Goal: Transaction & Acquisition: Purchase product/service

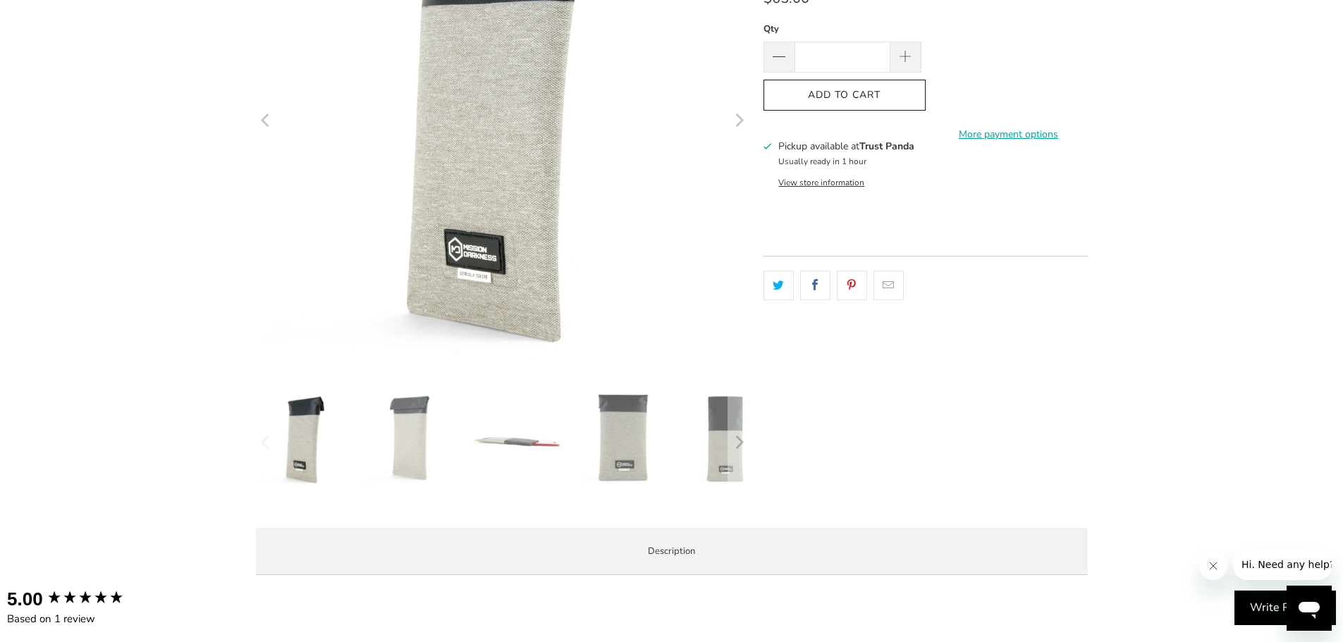
scroll to position [282, 0]
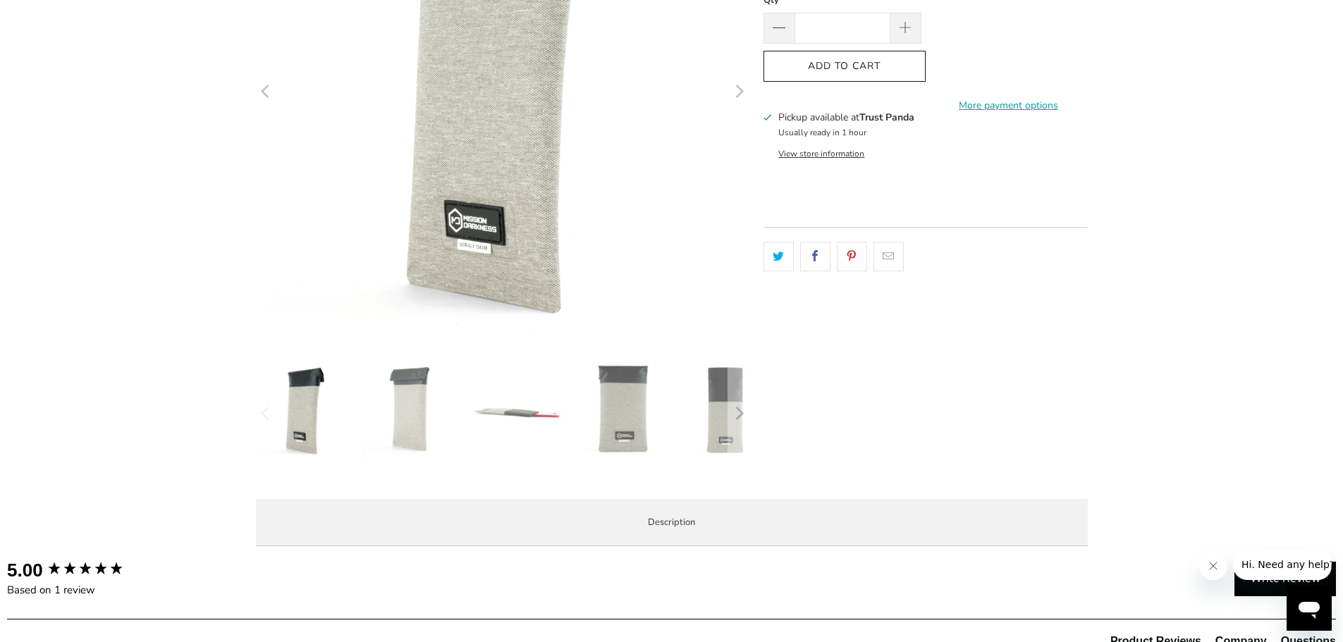
click at [515, 415] on img at bounding box center [516, 410] width 99 height 99
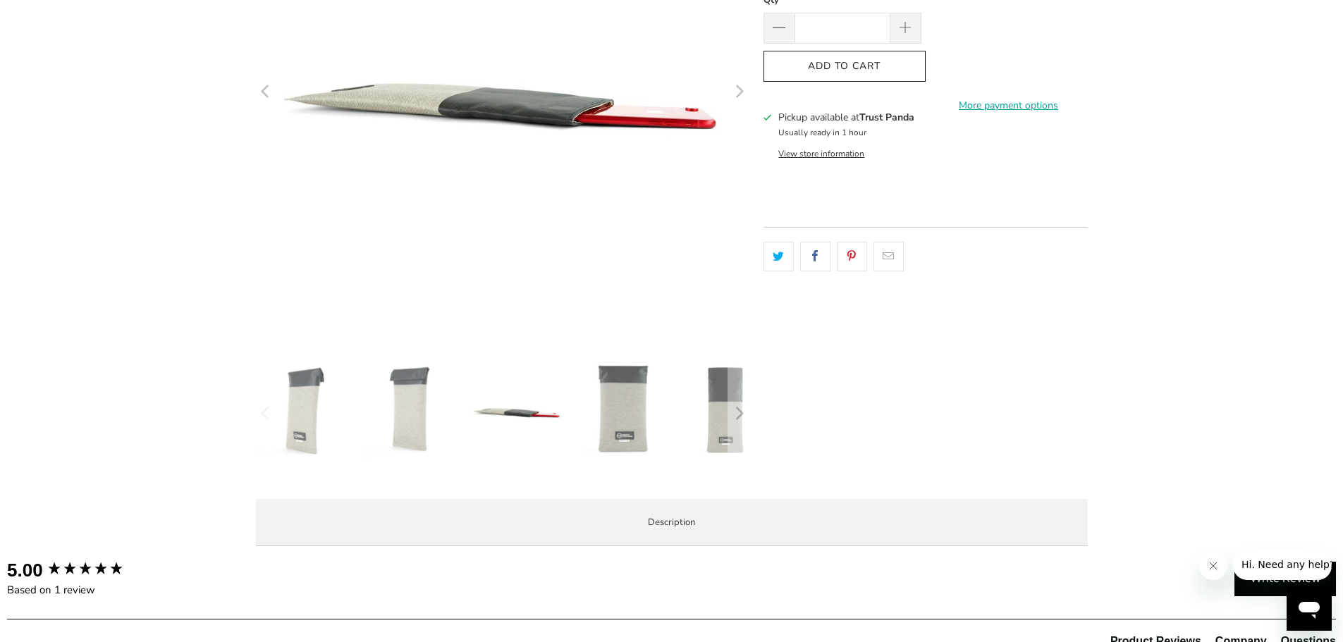
click at [420, 412] on img at bounding box center [411, 410] width 99 height 99
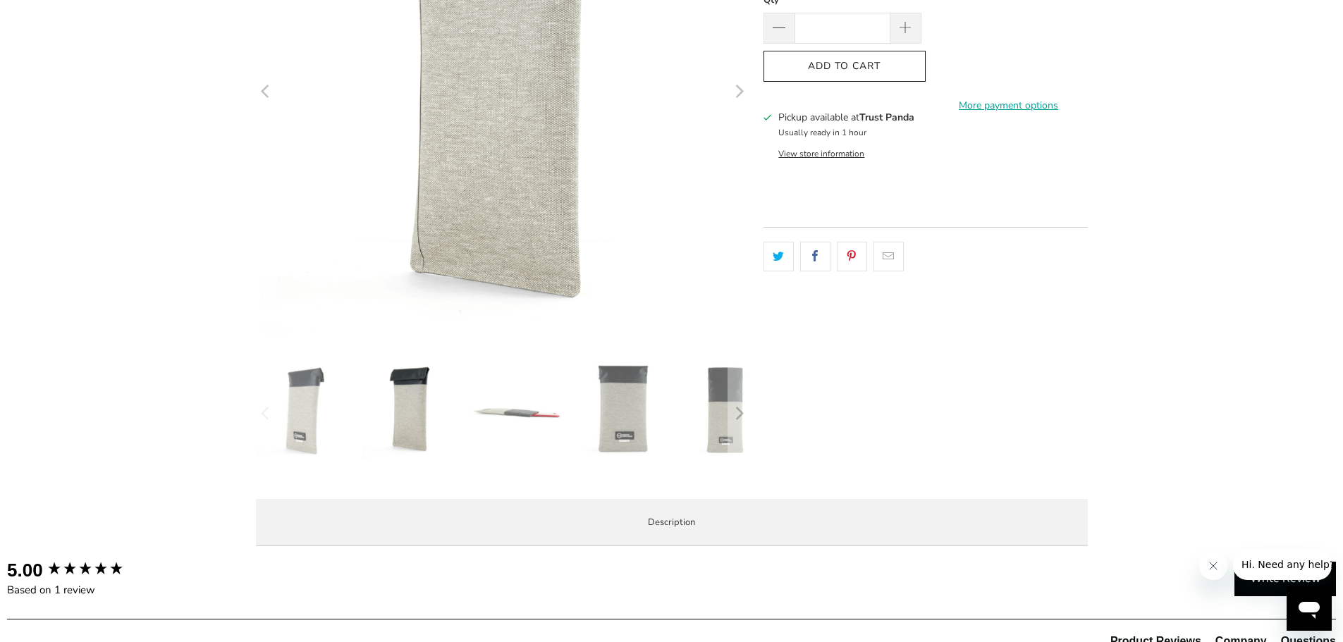
click at [642, 412] on img at bounding box center [622, 410] width 99 height 99
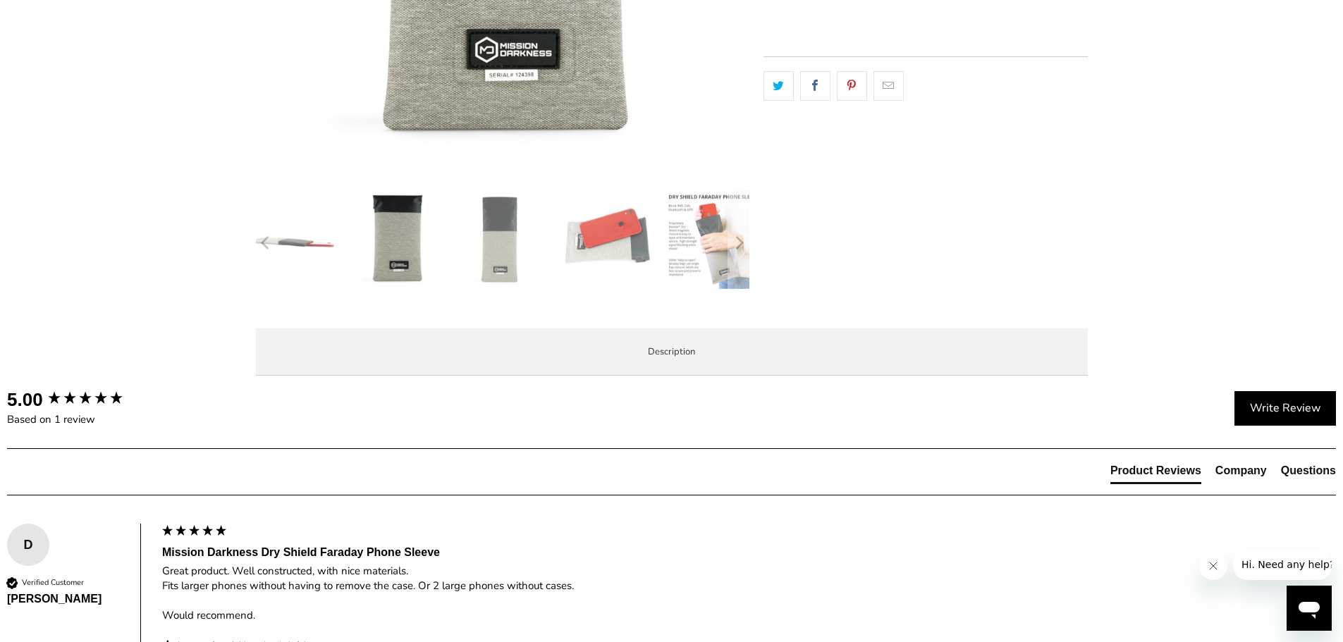
scroll to position [634, 0]
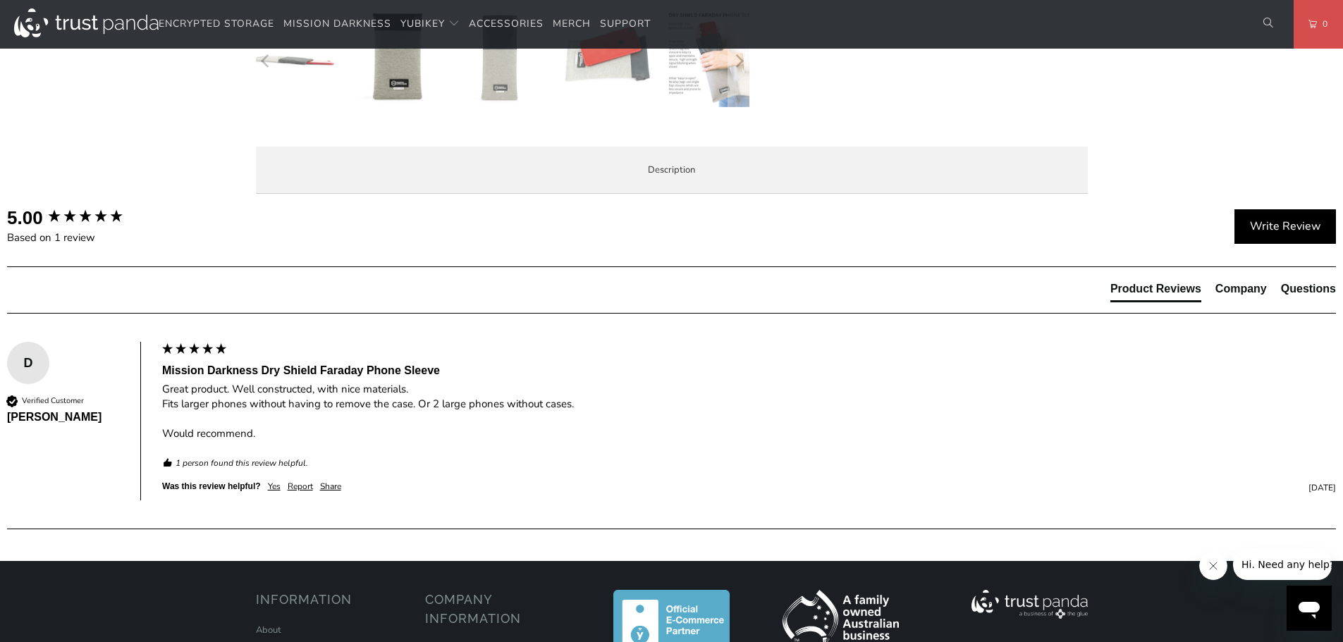
click at [0, 0] on span "Product Features" at bounding box center [0, 0] width 0 height 0
click at [0, 0] on span "Enterprise and Government" at bounding box center [0, 0] width 0 height 0
click at [0, 0] on span "Local Service & Support" at bounding box center [0, 0] width 0 height 0
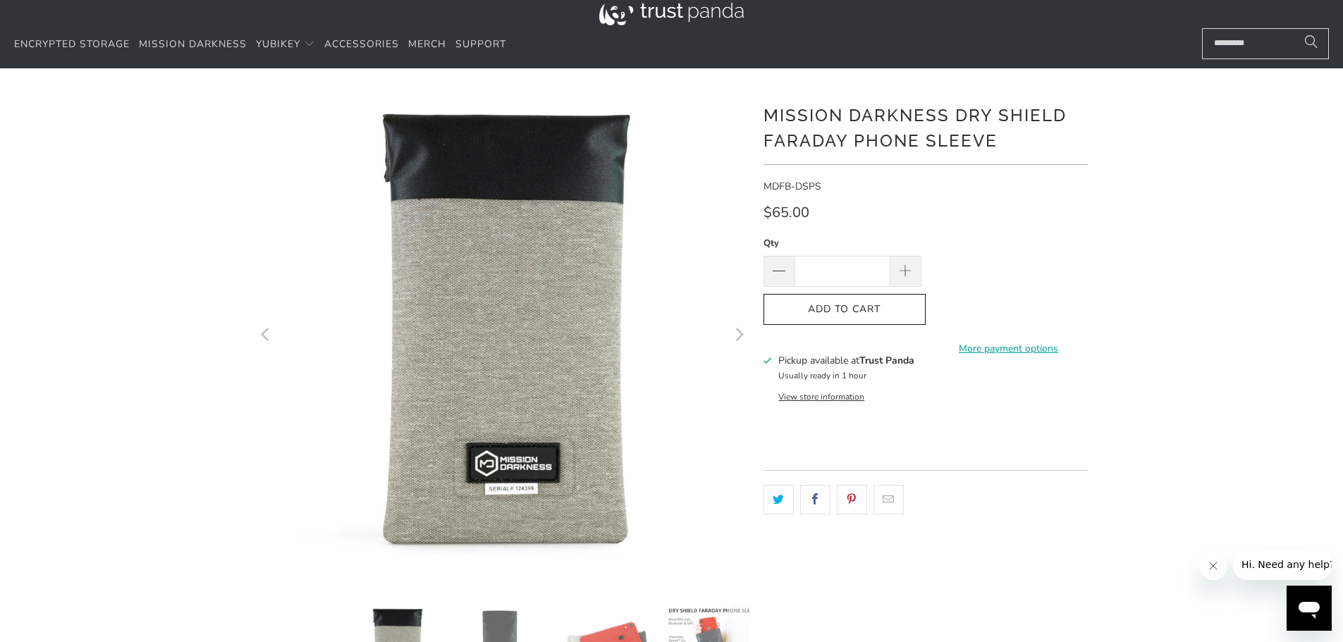
scroll to position [0, 0]
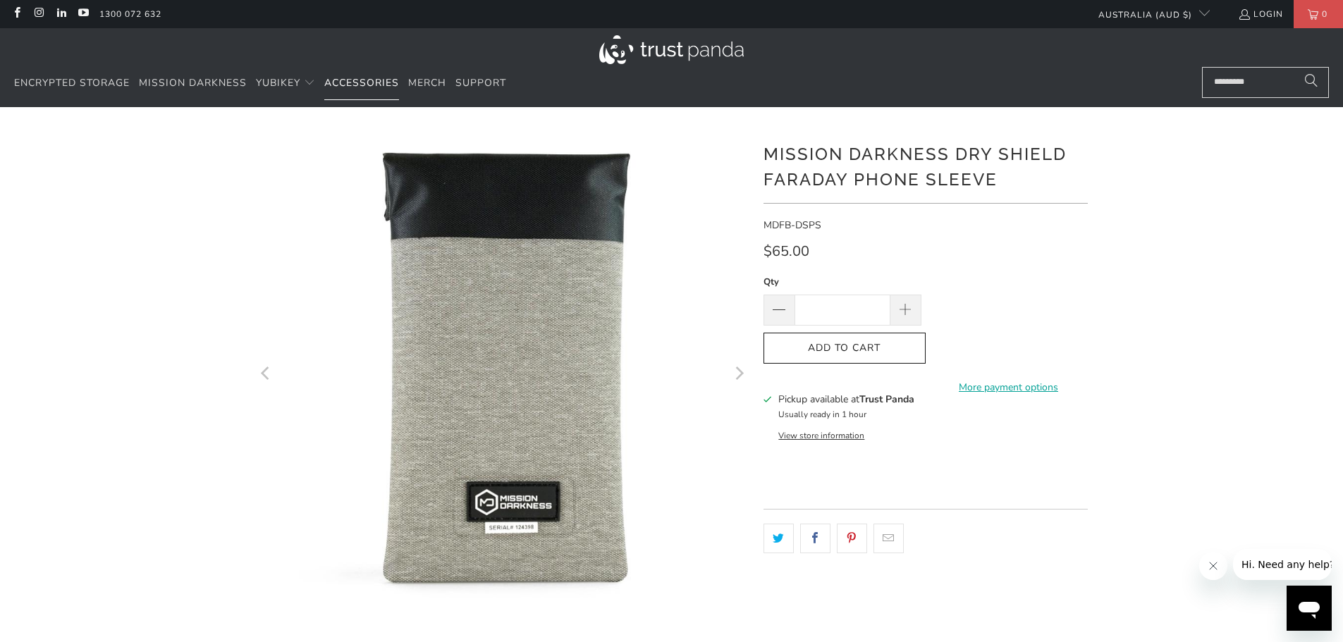
click at [357, 84] on span "Accessories" at bounding box center [361, 82] width 75 height 13
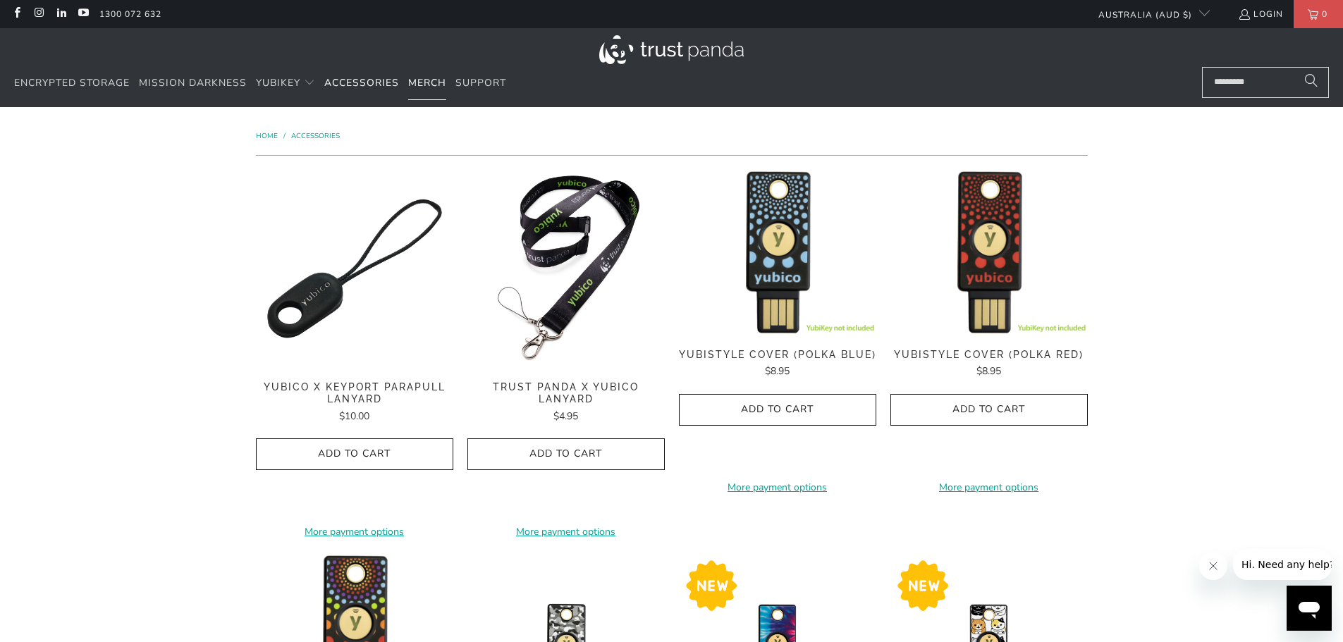
click at [431, 85] on span "Merch" at bounding box center [427, 82] width 38 height 13
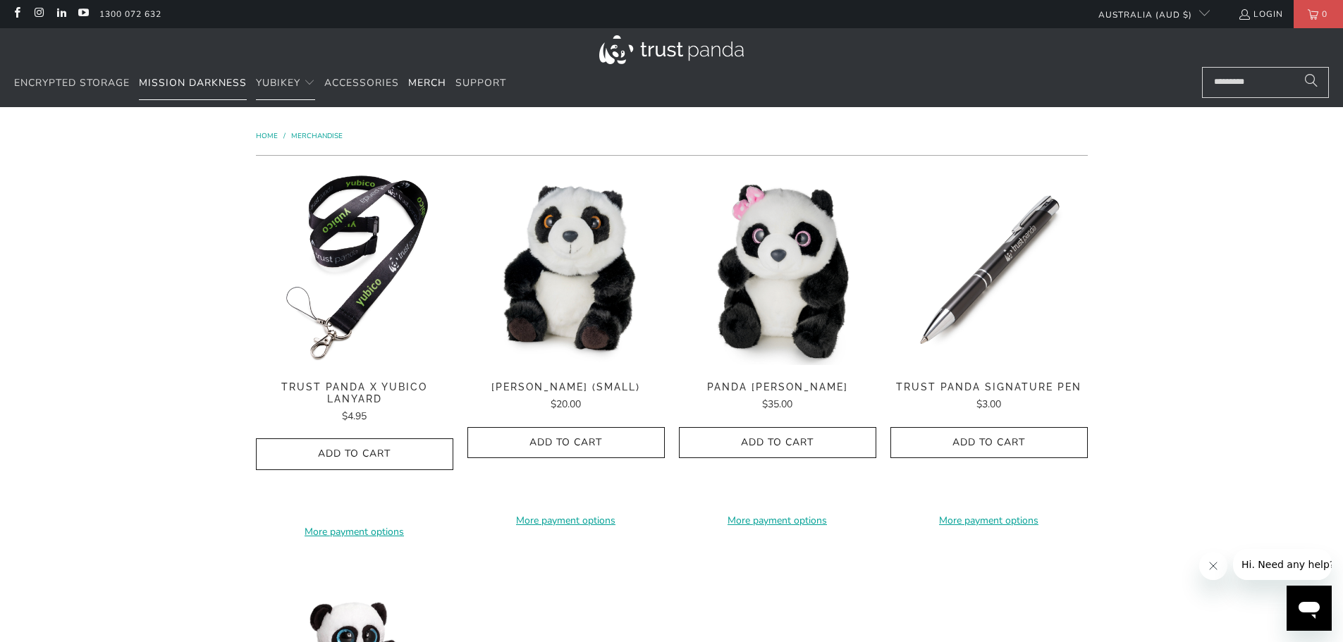
click at [207, 81] on span "Mission Darkness" at bounding box center [193, 82] width 108 height 13
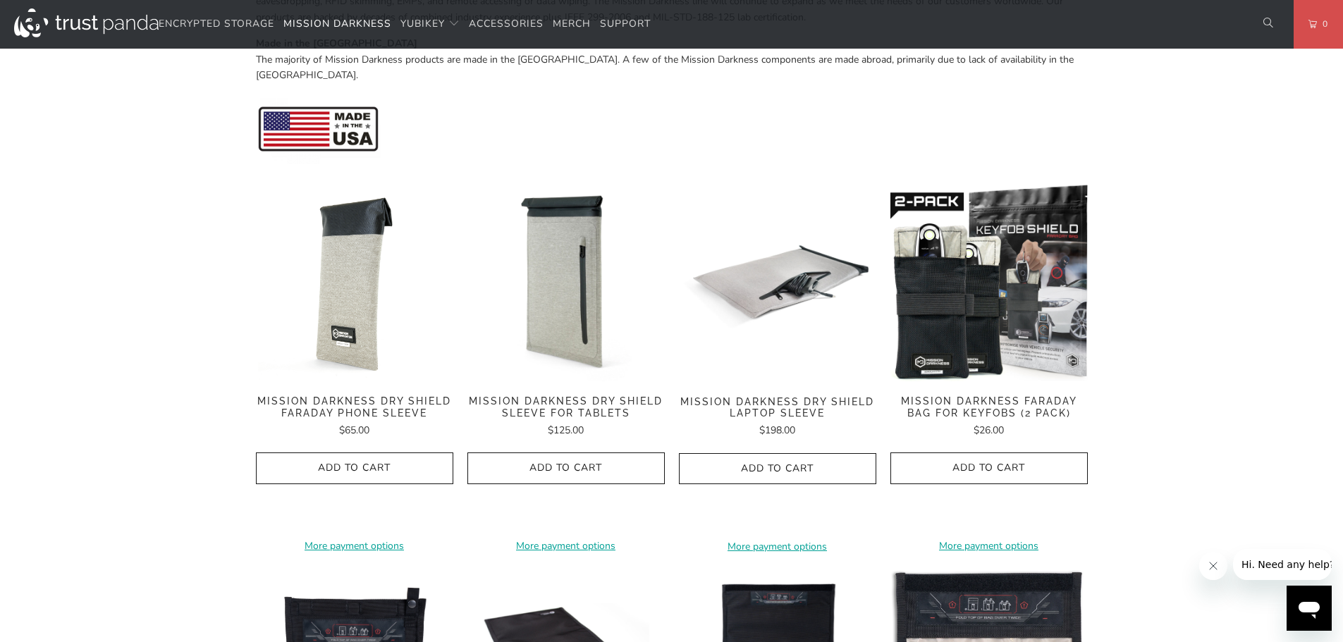
scroll to position [564, 0]
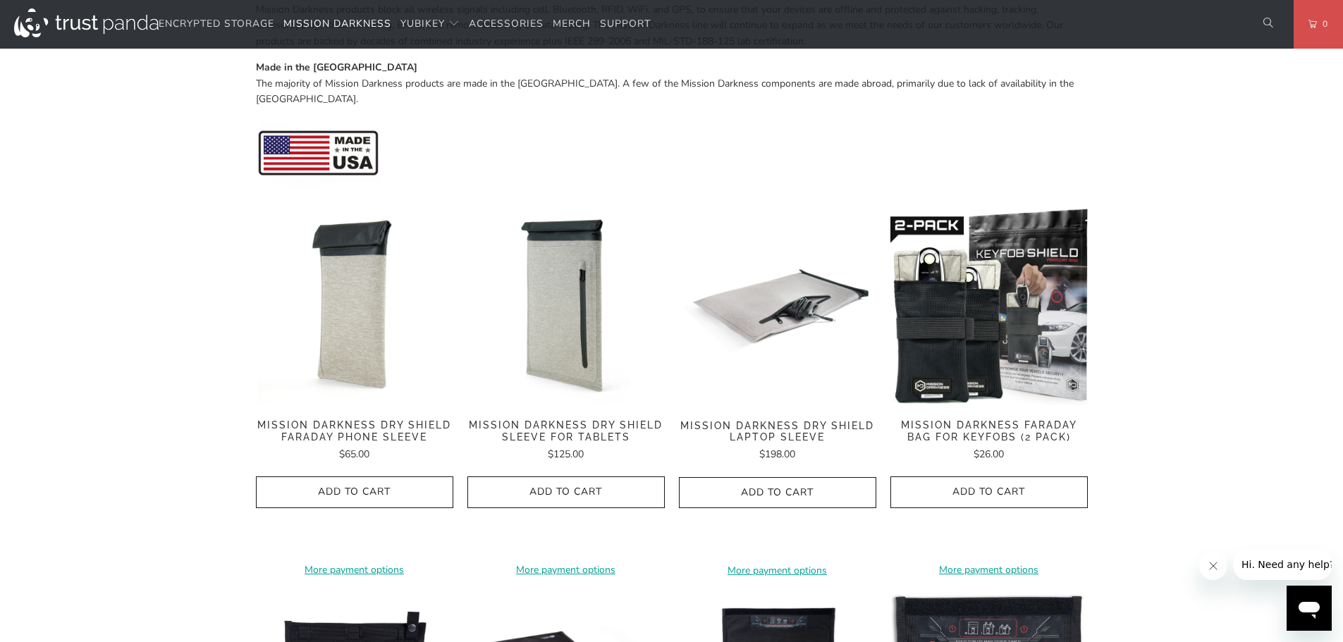
click at [363, 310] on img at bounding box center [354, 306] width 197 height 197
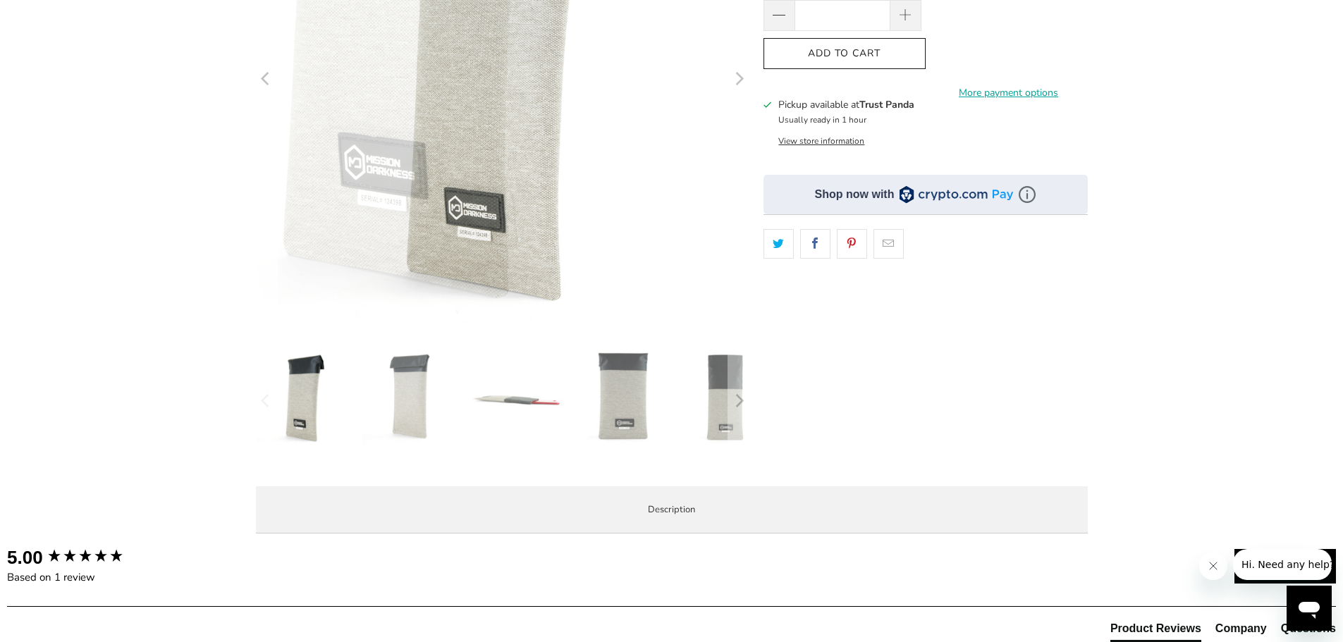
scroll to position [352, 0]
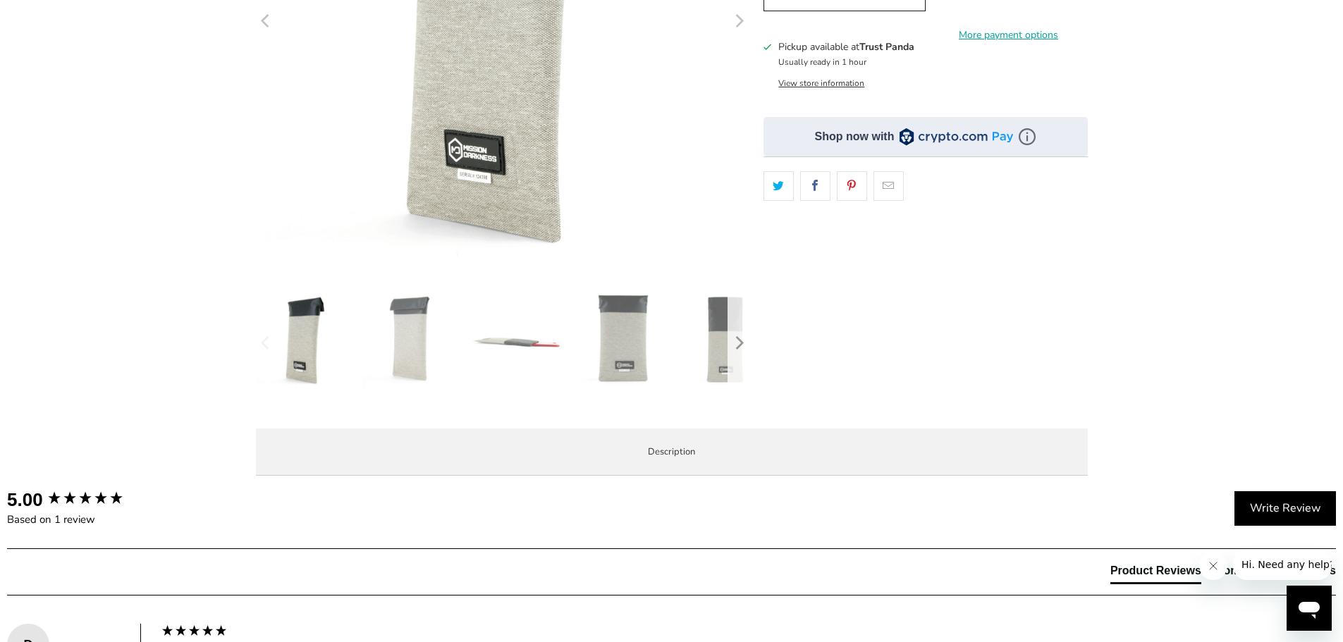
click at [739, 340] on icon "Next" at bounding box center [740, 342] width 8 height 13
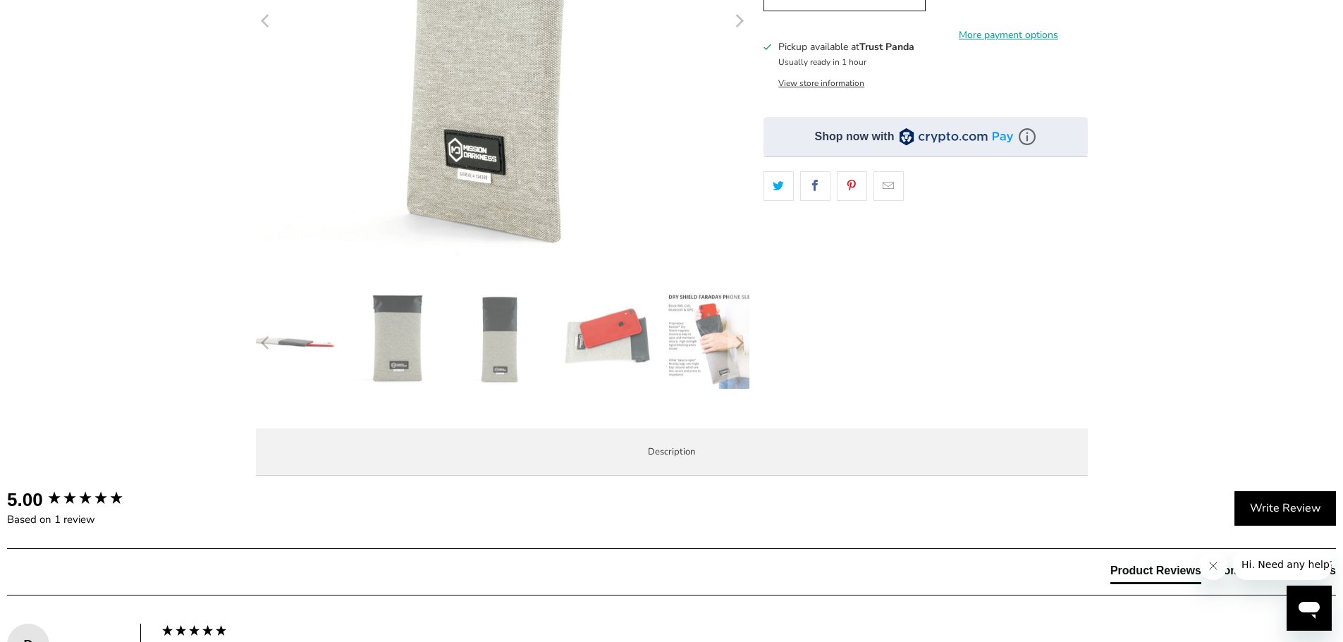
click at [689, 338] on img at bounding box center [714, 339] width 99 height 99
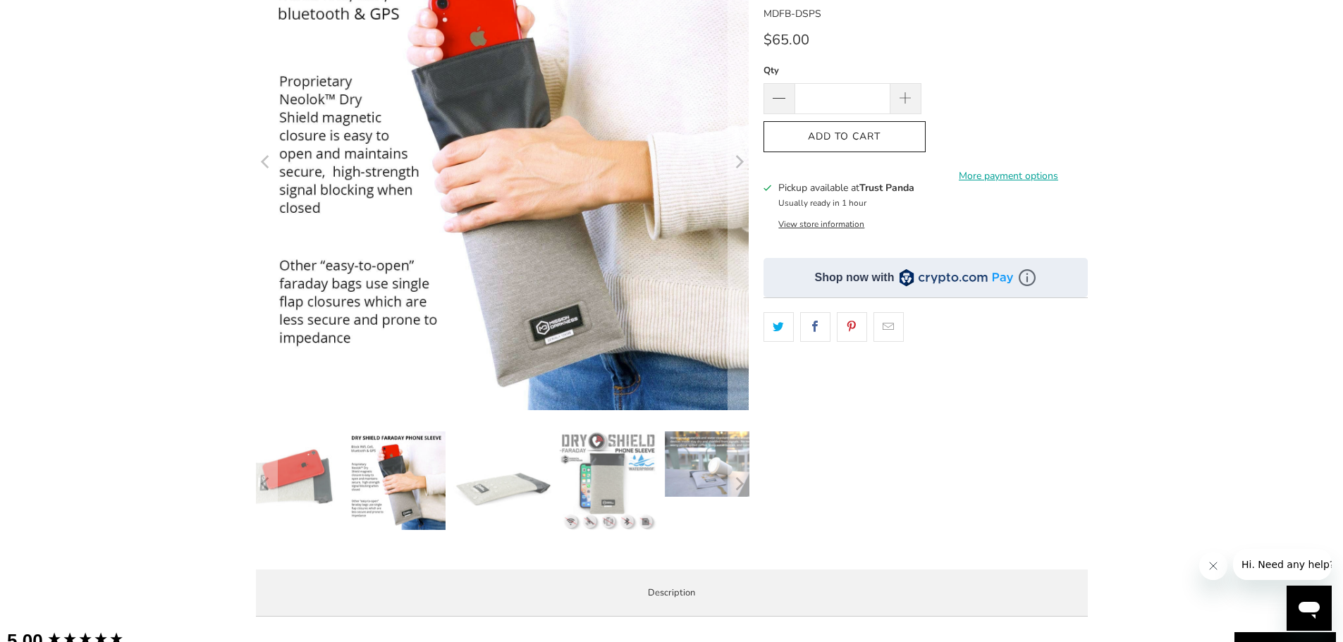
scroll to position [70, 0]
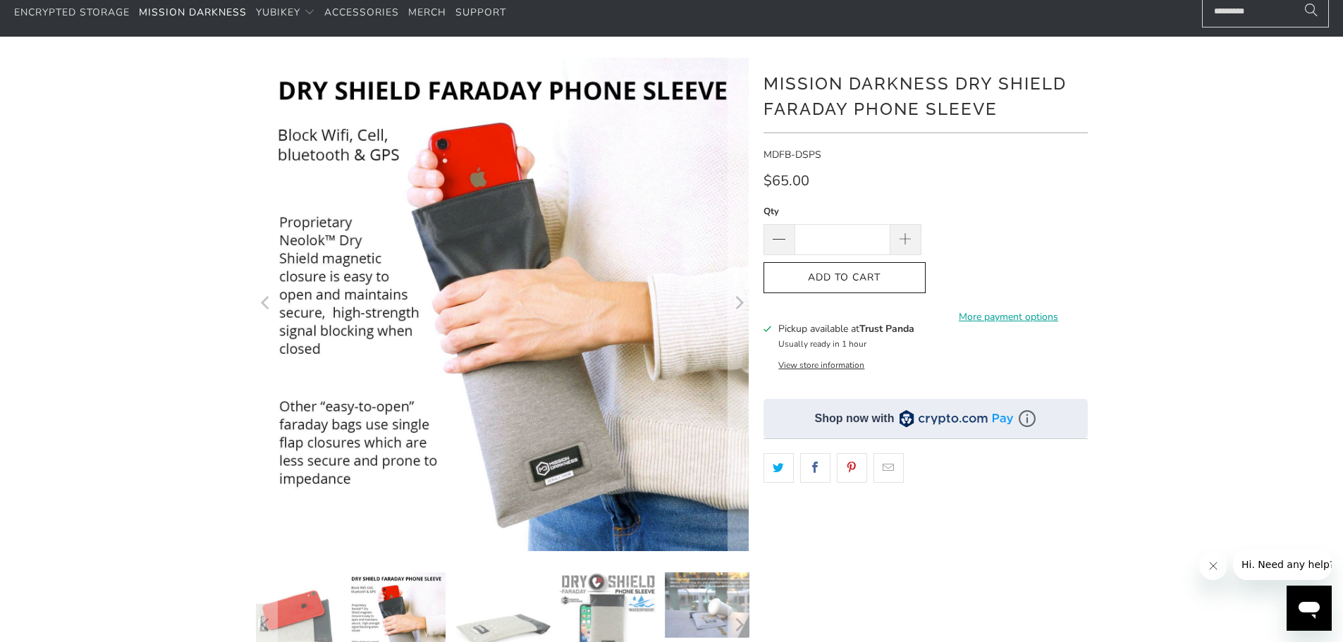
click at [595, 603] on img at bounding box center [608, 621] width 99 height 99
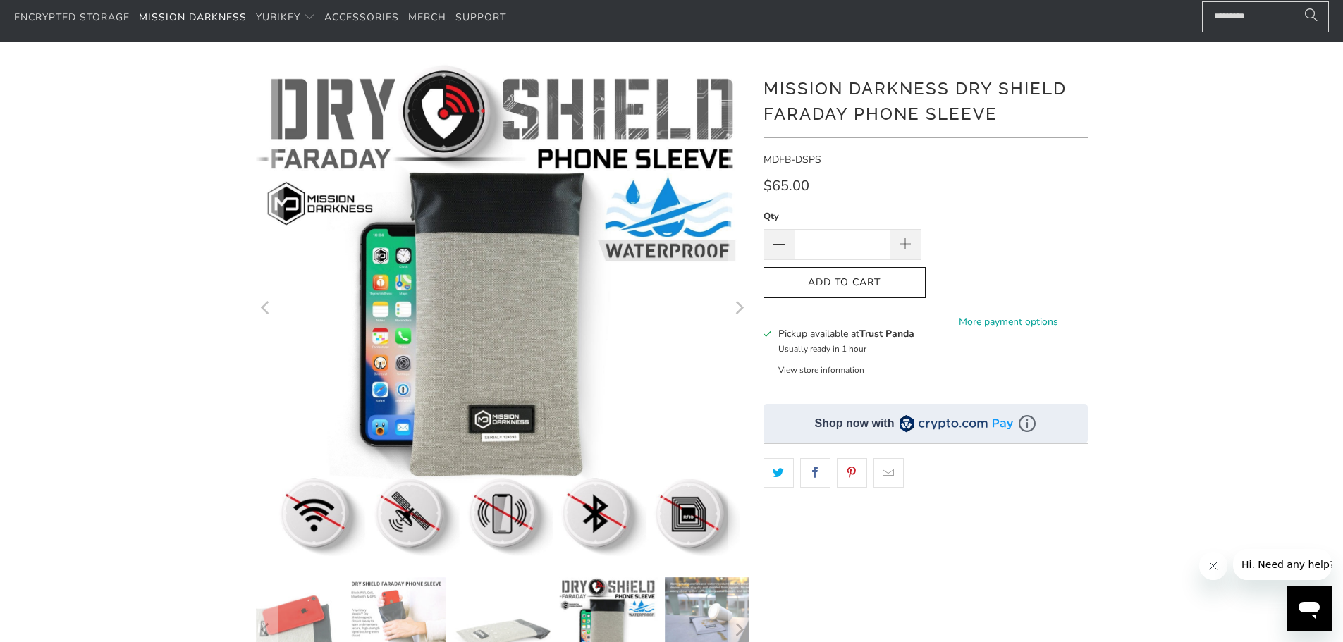
scroll to position [0, 0]
